Goal: Information Seeking & Learning: Learn about a topic

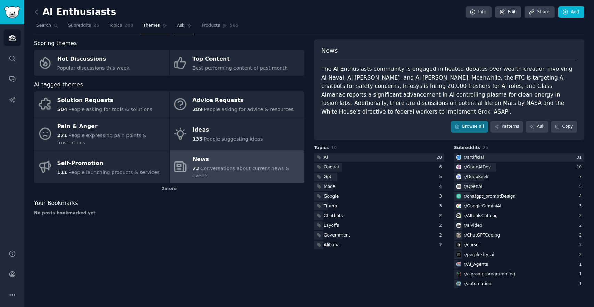
click at [184, 24] on link "Ask" at bounding box center [184, 27] width 20 height 14
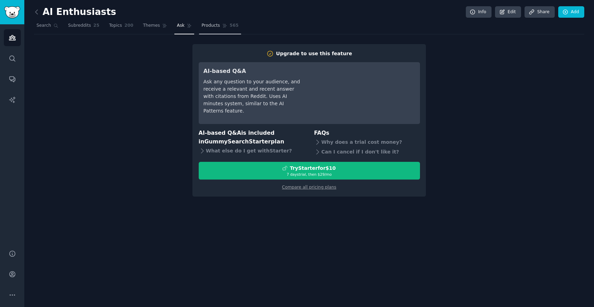
click at [227, 32] on link "Products 565" at bounding box center [220, 27] width 42 height 14
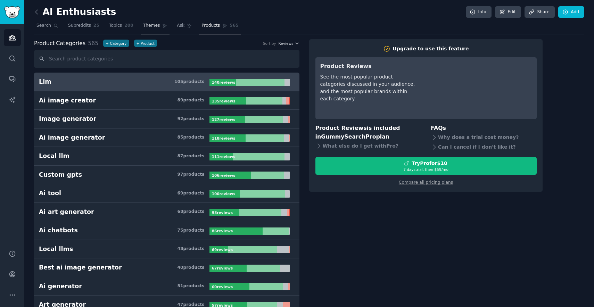
click at [145, 27] on span "Themes" at bounding box center [151, 26] width 17 height 6
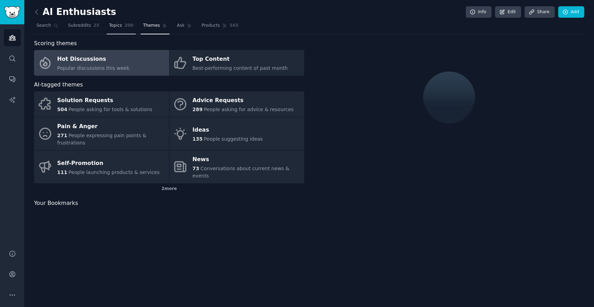
click at [116, 28] on link "Topics 200" at bounding box center [121, 27] width 29 height 14
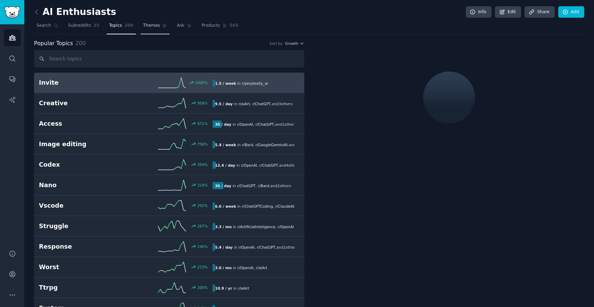
click at [150, 29] on link "Themes" at bounding box center [155, 27] width 29 height 14
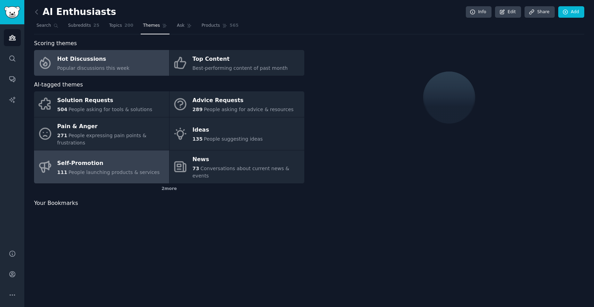
click at [125, 158] on div "Self-Promotion" at bounding box center [108, 163] width 102 height 11
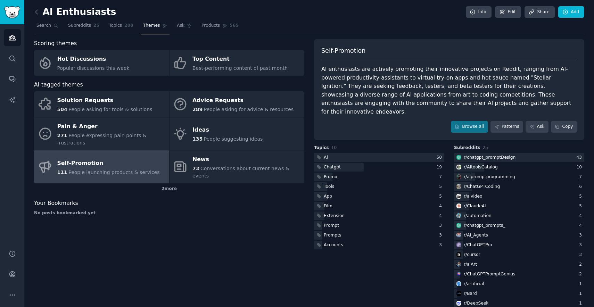
click at [273, 11] on div "AI Enthusiasts Info Edit Share Add" at bounding box center [309, 13] width 550 height 14
click at [475, 155] on div "r/ chatgpt_promptDesign" at bounding box center [490, 158] width 52 height 6
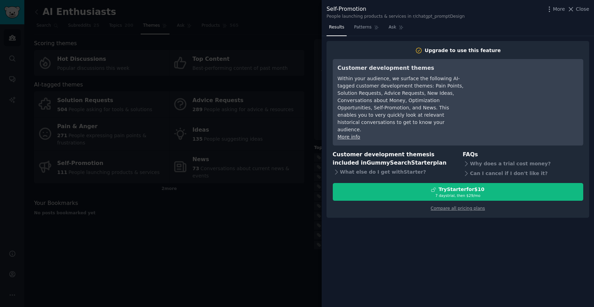
click at [265, 206] on div at bounding box center [297, 153] width 594 height 307
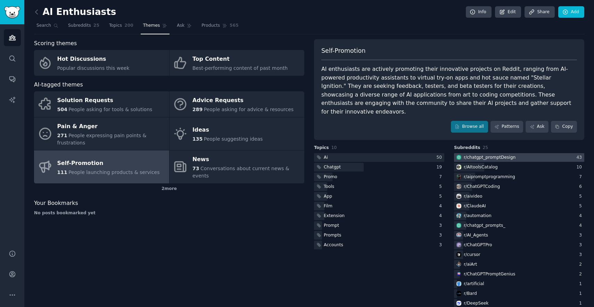
click at [462, 153] on div "r/ chatgpt_promptDesign" at bounding box center [485, 157] width 63 height 9
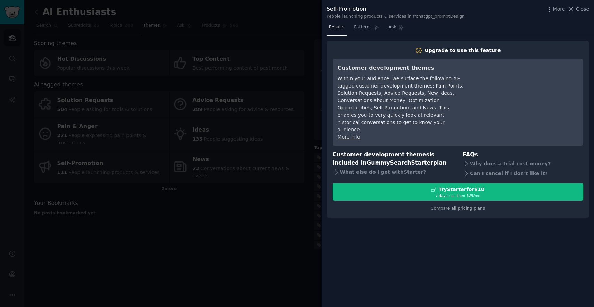
click at [296, 175] on div at bounding box center [297, 153] width 594 height 307
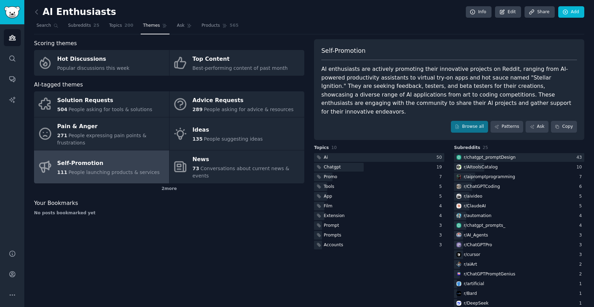
click at [528, 131] on div "Self-Promotion AI enthusiasts are actively promoting their innovative projects …" at bounding box center [449, 174] width 270 height 270
click at [443, 145] on h3 "Topics 10" at bounding box center [379, 148] width 130 height 6
click at [470, 155] on div "r/ chatgpt_promptDesign" at bounding box center [490, 158] width 52 height 6
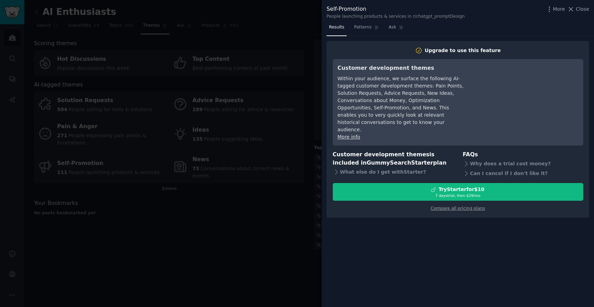
click at [293, 118] on div at bounding box center [297, 153] width 594 height 307
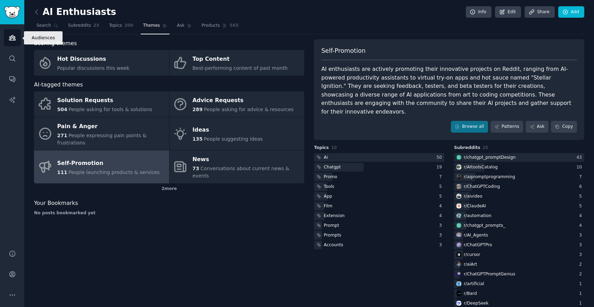
click at [16, 35] on link "Audiences" at bounding box center [12, 37] width 17 height 17
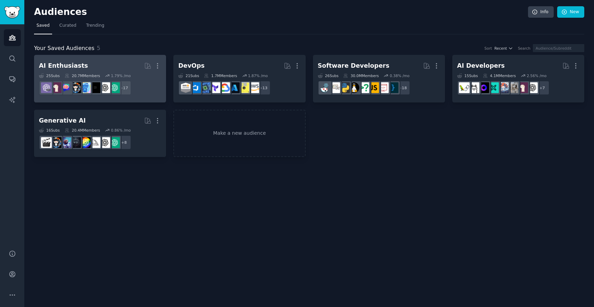
click at [119, 71] on h2 "AI Enthusiasts More" at bounding box center [100, 66] width 122 height 12
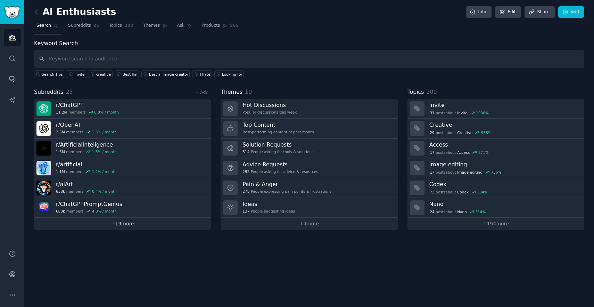
click at [125, 225] on link "+ 19 more" at bounding box center [122, 224] width 177 height 12
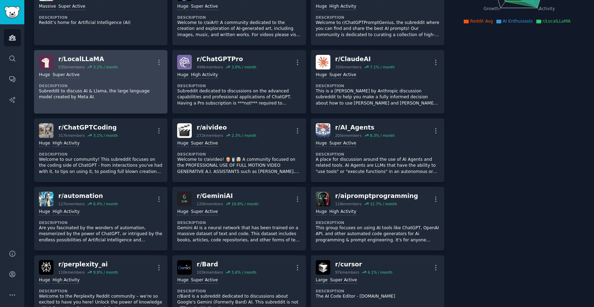
scroll to position [138, 0]
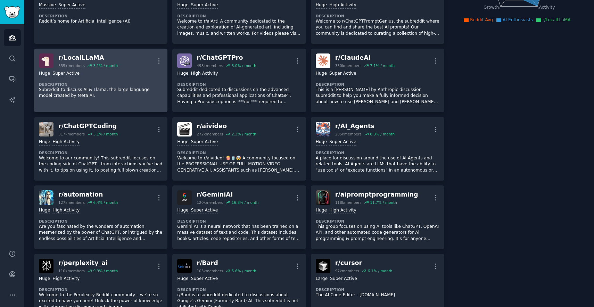
click at [128, 72] on div "Huge Super Active" at bounding box center [101, 74] width 124 height 7
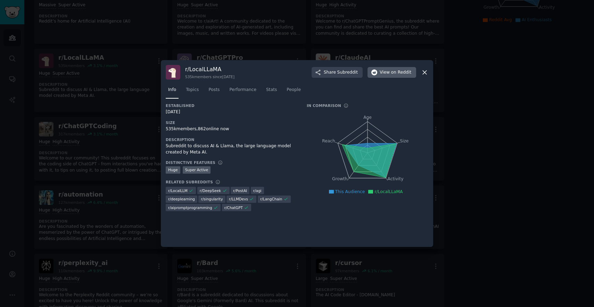
click at [388, 72] on span "View on Reddit" at bounding box center [396, 72] width 32 height 6
drag, startPoint x: 167, startPoint y: 129, endPoint x: 176, endPoint y: 129, distance: 9.4
click at [176, 129] on div "535k members, 862 online now" at bounding box center [231, 129] width 131 height 6
click at [424, 75] on icon at bounding box center [424, 72] width 7 height 7
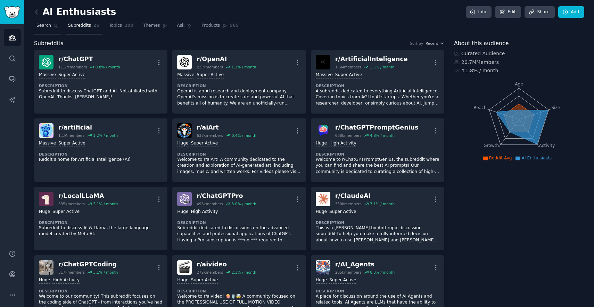
click at [43, 29] on link "Search" at bounding box center [47, 27] width 27 height 14
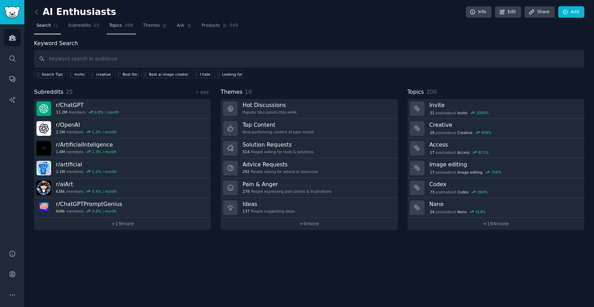
click at [113, 24] on span "Topics" at bounding box center [115, 26] width 13 height 6
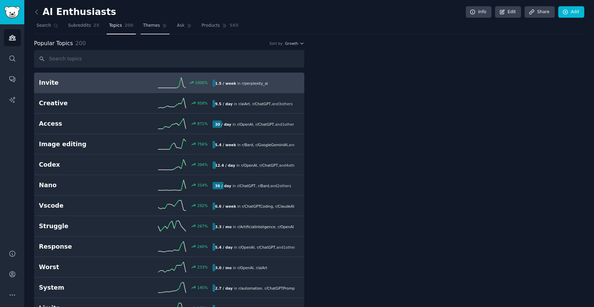
click at [155, 27] on span "Themes" at bounding box center [151, 26] width 17 height 6
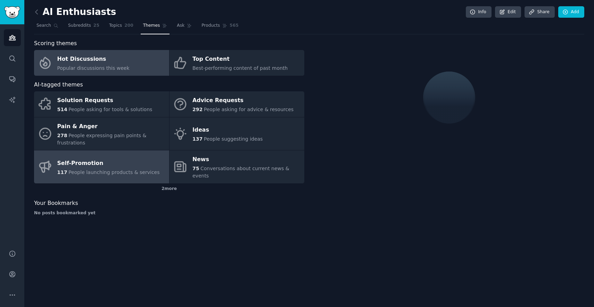
click at [123, 158] on div "Self-Promotion" at bounding box center [108, 163] width 102 height 11
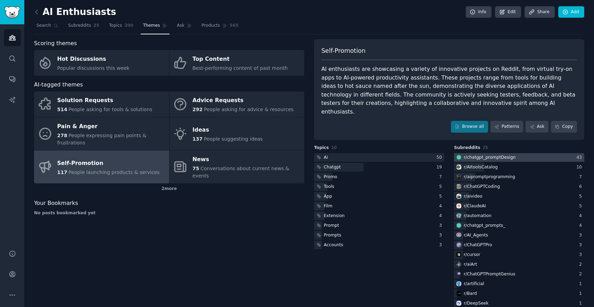
click at [475, 155] on div "r/ chatgpt_promptDesign" at bounding box center [490, 158] width 52 height 6
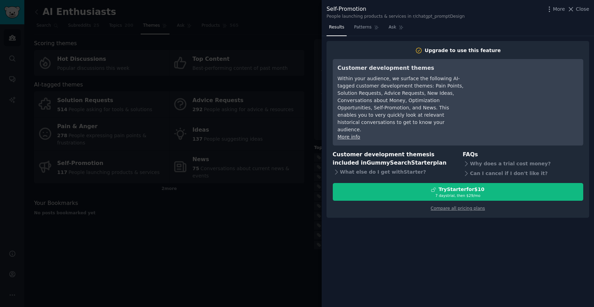
click at [289, 179] on div at bounding box center [297, 153] width 594 height 307
click at [82, 72] on div at bounding box center [297, 153] width 594 height 307
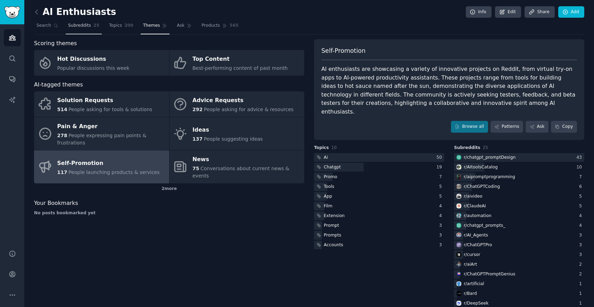
click at [73, 30] on link "Subreddits 25" at bounding box center [84, 27] width 36 height 14
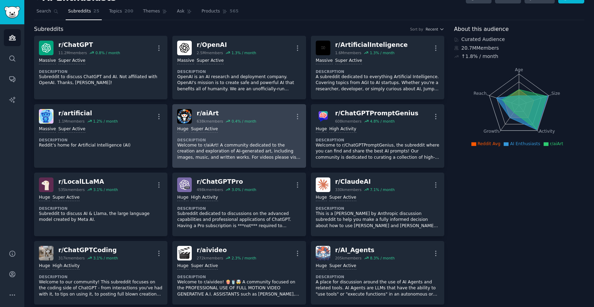
scroll to position [16, 0]
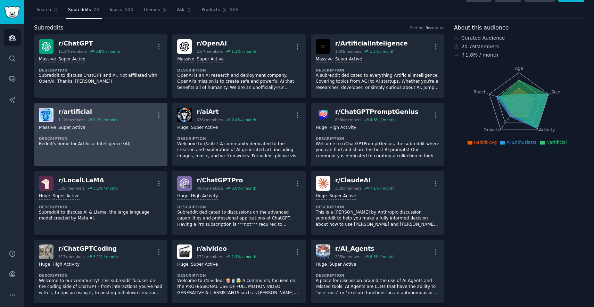
click at [73, 114] on div "r/ artificial" at bounding box center [87, 112] width 59 height 9
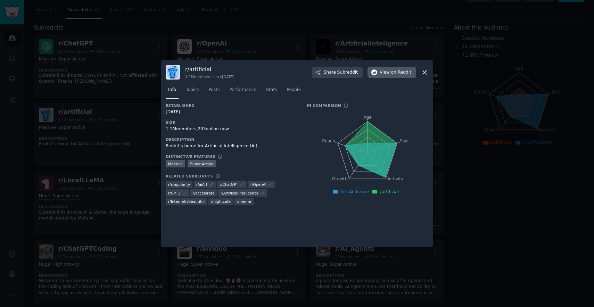
click at [398, 73] on span "on Reddit" at bounding box center [401, 72] width 20 height 6
